Goal: Find specific fact: Find contact information

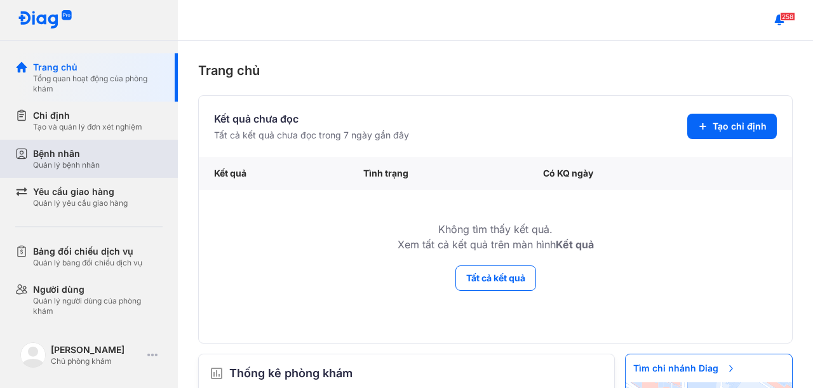
click at [91, 151] on div "Bệnh nhân" at bounding box center [66, 153] width 67 height 13
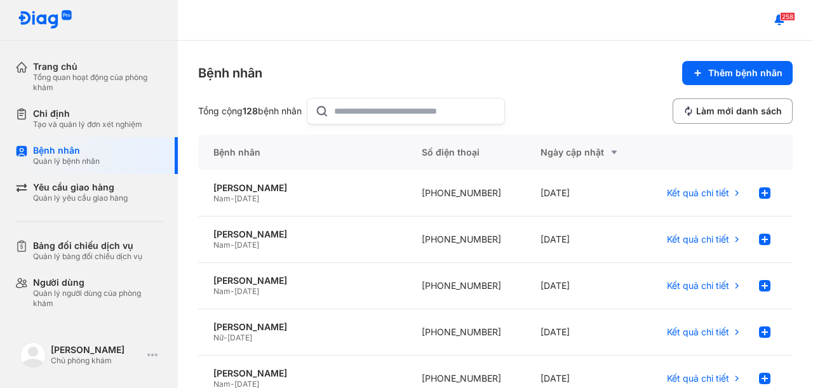
click at [404, 108] on input "text" at bounding box center [415, 110] width 163 height 25
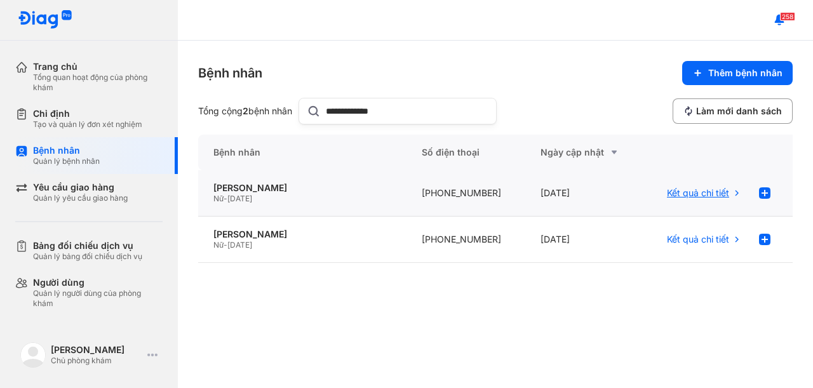
type input "**********"
click at [703, 194] on span "Kết quả chi tiết" at bounding box center [698, 192] width 62 height 11
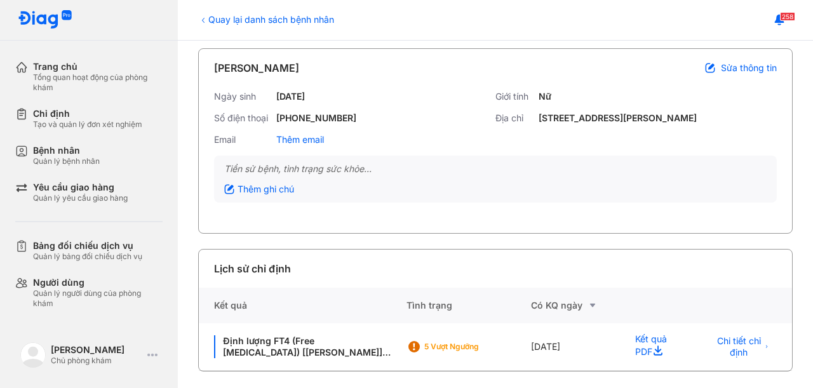
scroll to position [55, 0]
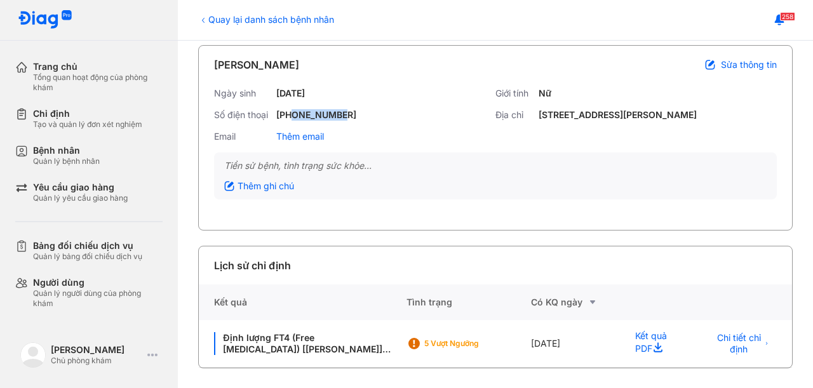
drag, startPoint x: 377, startPoint y: 110, endPoint x: 292, endPoint y: 118, distance: 85.4
click at [292, 118] on div "Số điện thoại [PHONE_NUMBER]" at bounding box center [354, 114] width 281 height 11
copy div "938095506"
